Goal: Find specific page/section: Find specific page/section

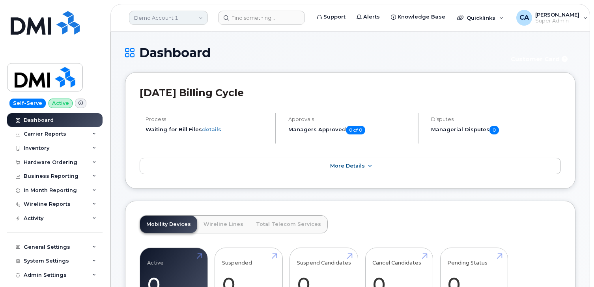
click at [173, 19] on link "Demo Account 1" at bounding box center [168, 18] width 79 height 14
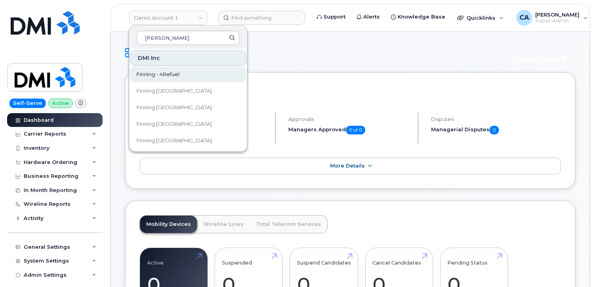
type input "[PERSON_NAME]"
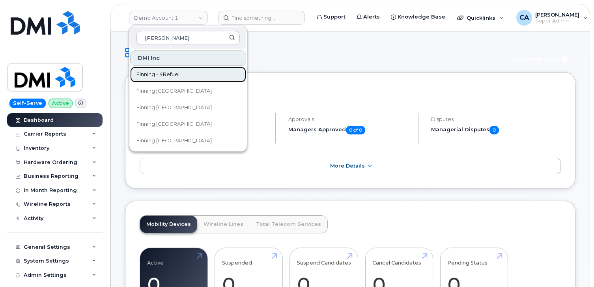
click at [169, 76] on span "Finning - 4Refuel" at bounding box center [158, 75] width 43 height 8
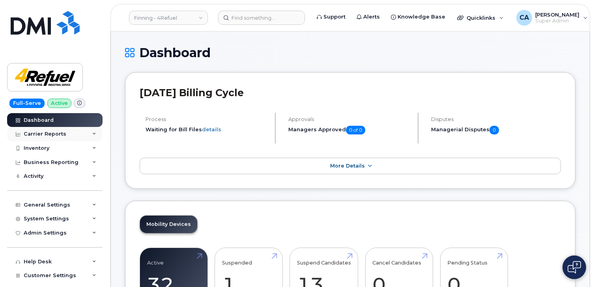
click at [56, 133] on div "Carrier Reports" at bounding box center [45, 134] width 43 height 6
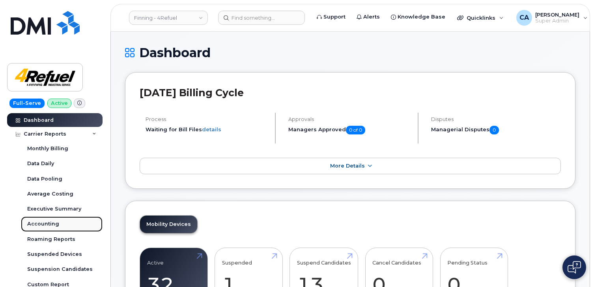
click at [45, 225] on div "Accounting" at bounding box center [43, 224] width 32 height 7
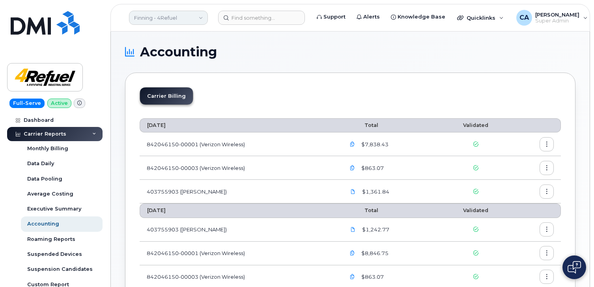
click at [171, 20] on link "Finning - 4Refuel" at bounding box center [168, 18] width 79 height 14
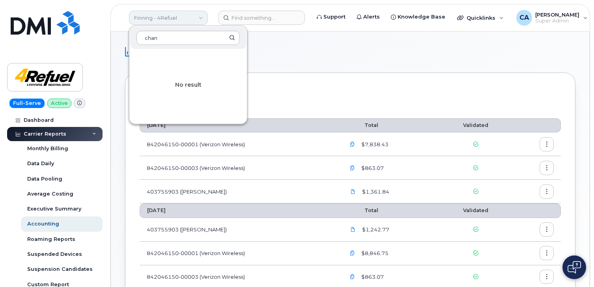
type input "chant"
